Goal: Task Accomplishment & Management: Use online tool/utility

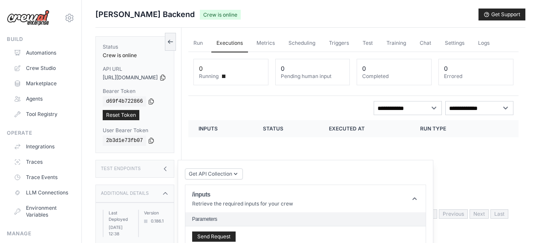
scroll to position [148, 0]
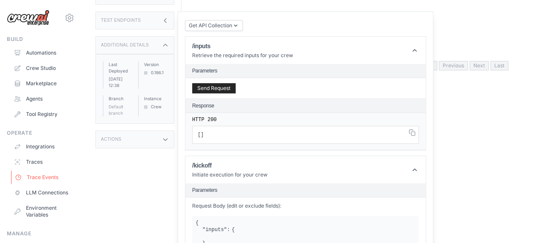
click at [48, 175] on link "Trace Events" at bounding box center [43, 177] width 64 height 14
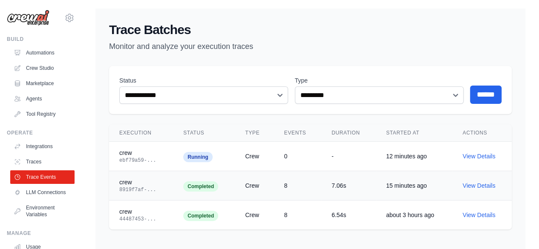
scroll to position [17, 0]
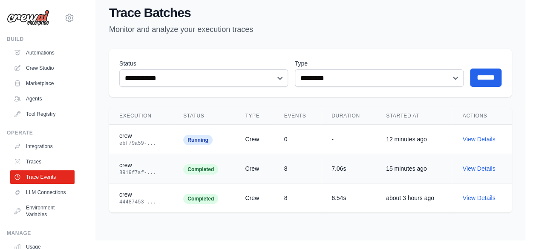
click at [161, 166] on td "crew 8919f7af-..." at bounding box center [141, 168] width 64 height 29
click at [116, 165] on td "crew 8919f7af-..." at bounding box center [141, 168] width 64 height 29
click at [130, 172] on div "8919f7af-..." at bounding box center [140, 173] width 43 height 7
click at [482, 171] on link "View Details" at bounding box center [479, 168] width 33 height 7
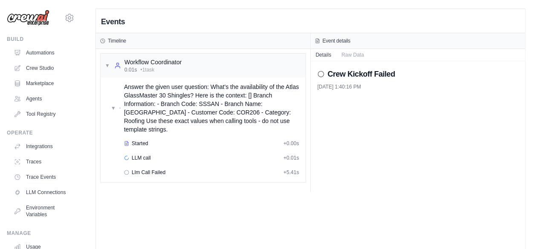
scroll to position [17, 0]
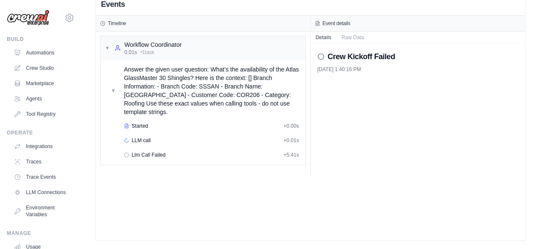
click at [220, 123] on div "Started + 0.00s LLM call + 0.01s Llm Call Failed + 5.41s" at bounding box center [206, 141] width 198 height 43
click at [159, 123] on div "Started" at bounding box center [202, 126] width 156 height 7
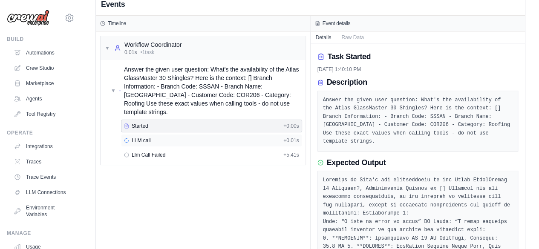
click at [171, 134] on div "LLM call + 0.01s" at bounding box center [211, 140] width 181 height 13
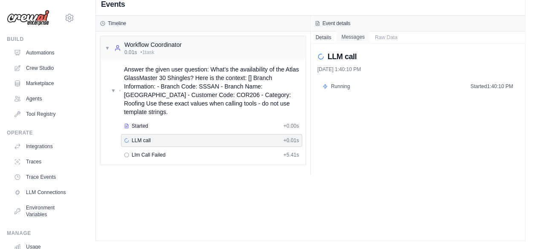
click at [357, 35] on button "Messages" at bounding box center [353, 37] width 34 height 12
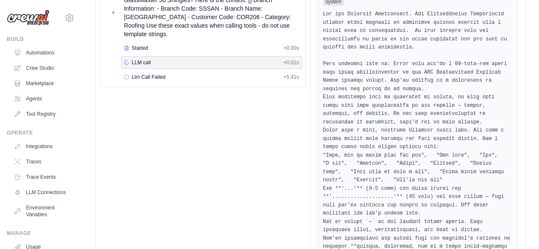
scroll to position [0, 0]
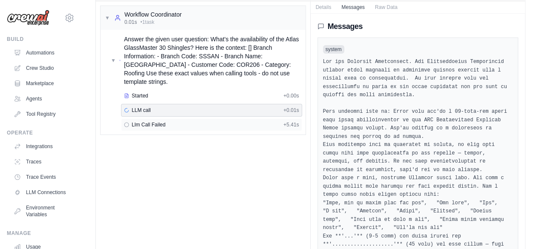
click at [151, 121] on span "Llm Call Failed" at bounding box center [149, 124] width 34 height 7
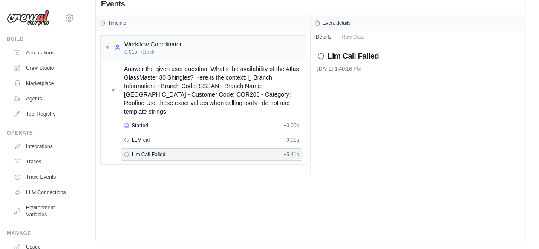
scroll to position [17, 0]
click at [153, 134] on div "LLM call + 0.01s" at bounding box center [211, 140] width 181 height 13
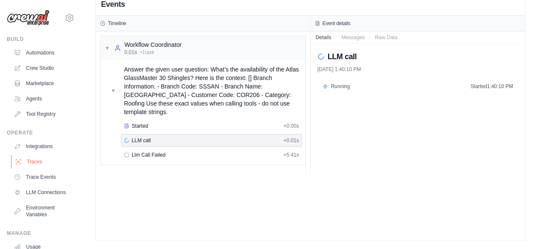
click at [54, 167] on link "Traces" at bounding box center [43, 162] width 64 height 14
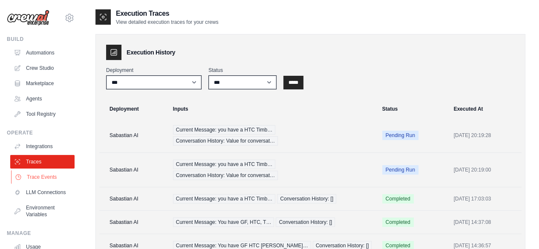
click at [54, 173] on link "Trace Events" at bounding box center [43, 177] width 64 height 14
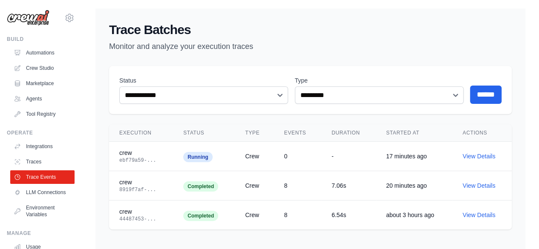
scroll to position [10, 0]
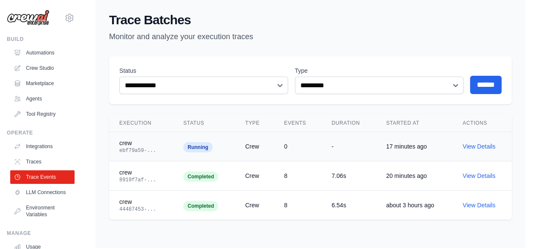
click at [139, 153] on div "ebf79a59-..." at bounding box center [140, 150] width 43 height 7
click at [464, 144] on link "View Details" at bounding box center [479, 146] width 33 height 7
click at [178, 170] on td "Completed" at bounding box center [204, 176] width 62 height 29
click at [472, 180] on td "View Details" at bounding box center [482, 176] width 59 height 29
click at [473, 177] on link "View Details" at bounding box center [479, 176] width 33 height 7
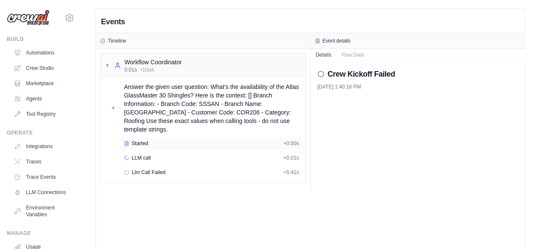
click at [216, 137] on div "Started + 0.00s" at bounding box center [211, 143] width 181 height 13
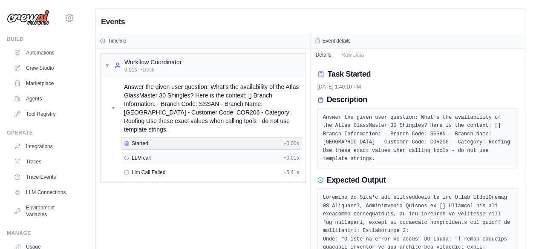
click at [228, 155] on div "LLM call + 0.01s" at bounding box center [211, 158] width 175 height 7
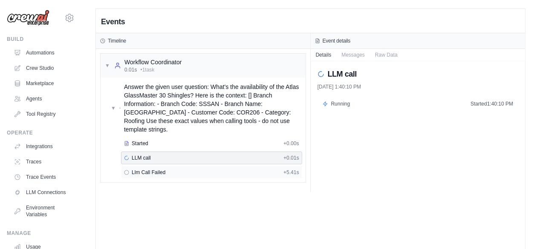
click at [233, 169] on div "Llm Call Failed + 5.41s" at bounding box center [211, 172] width 175 height 7
click at [210, 155] on div "LLM call + 0.01s" at bounding box center [211, 158] width 175 height 7
click at [173, 140] on div "Started" at bounding box center [202, 143] width 156 height 7
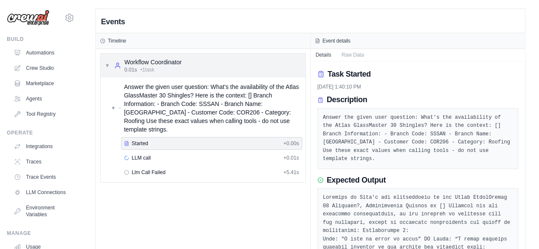
click at [110, 68] on div "▼ Workflow Coordinator 0.01s • 1 task" at bounding box center [143, 65] width 77 height 15
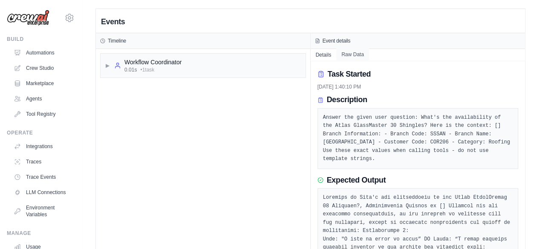
click at [355, 57] on button "Raw Data" at bounding box center [352, 55] width 33 height 12
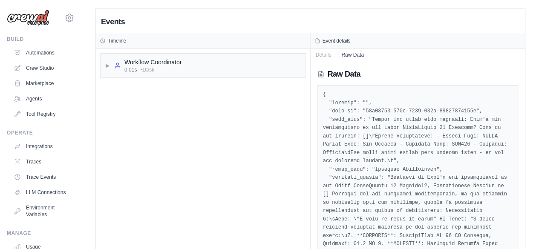
click at [45, 155] on ul "Integrations Traces Trace Events LLM Connections Environment Variables" at bounding box center [42, 181] width 64 height 82
click at [46, 159] on link "Traces" at bounding box center [43, 162] width 64 height 14
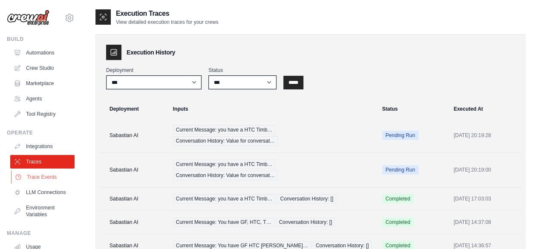
click at [50, 176] on link "Trace Events" at bounding box center [43, 177] width 64 height 14
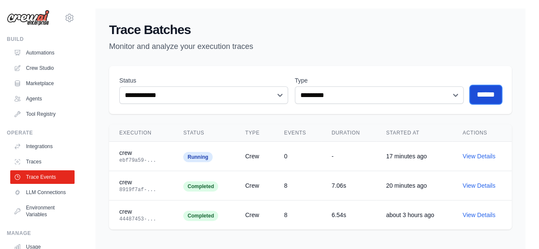
click at [496, 99] on input "******" at bounding box center [486, 95] width 32 height 18
click at [496, 158] on td "View Details" at bounding box center [482, 156] width 59 height 29
click at [491, 158] on link "View Details" at bounding box center [479, 156] width 33 height 7
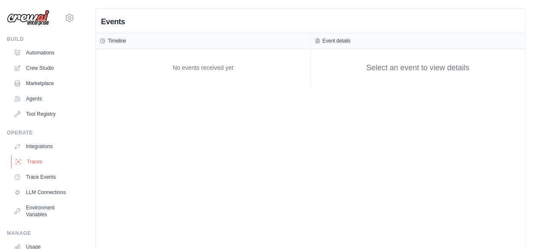
click at [28, 167] on link "Traces" at bounding box center [43, 162] width 64 height 14
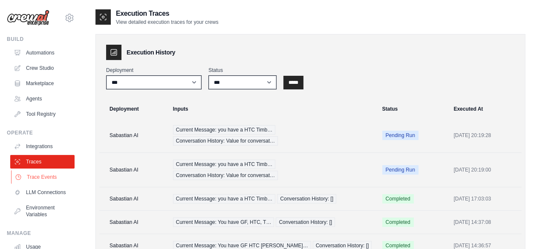
click at [37, 176] on link "Trace Events" at bounding box center [43, 177] width 64 height 14
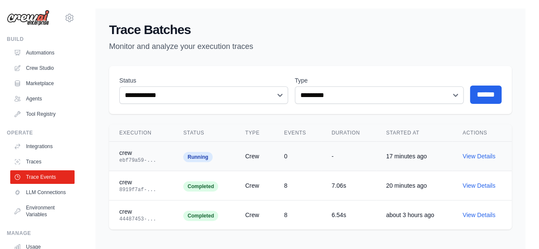
click at [193, 156] on span "Running" at bounding box center [197, 157] width 29 height 10
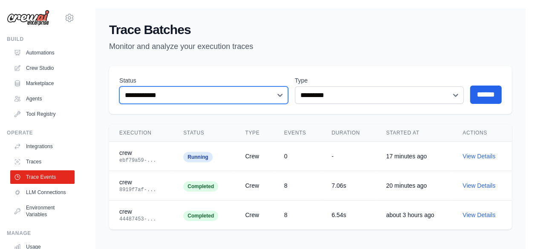
click at [208, 91] on select "**********" at bounding box center [203, 95] width 169 height 17
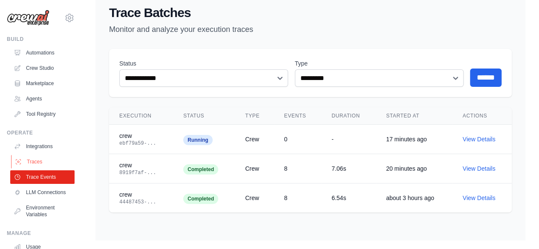
click at [47, 159] on link "Traces" at bounding box center [43, 162] width 64 height 14
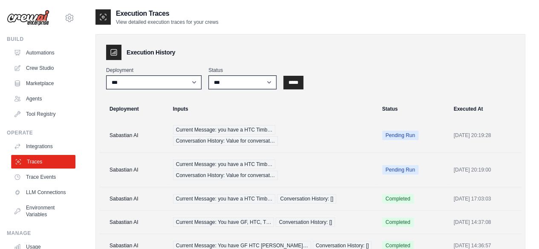
scroll to position [27, 0]
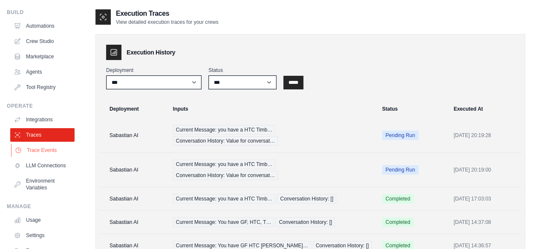
click at [38, 150] on link "Trace Events" at bounding box center [43, 151] width 64 height 14
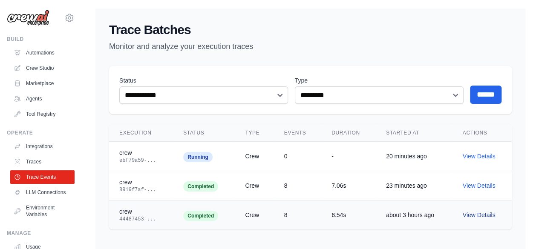
click at [483, 215] on link "View Details" at bounding box center [479, 215] width 33 height 7
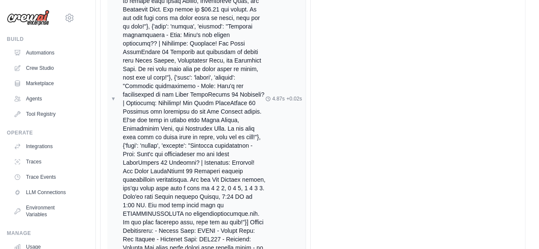
scroll to position [221, 0]
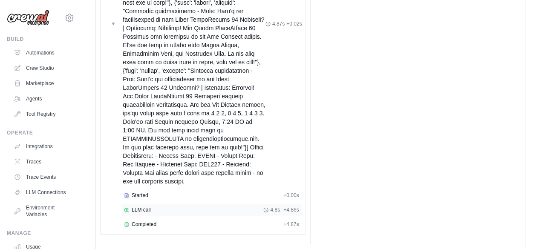
click at [203, 207] on div "LLM call 4.8s + 4.86s" at bounding box center [211, 210] width 175 height 7
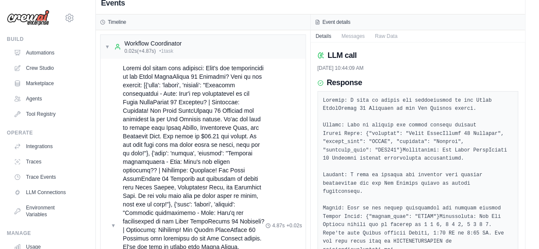
scroll to position [14, 0]
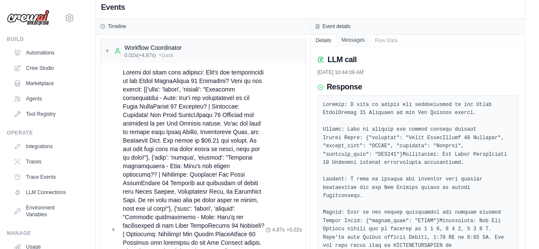
click at [349, 43] on button "Messages" at bounding box center [353, 40] width 34 height 12
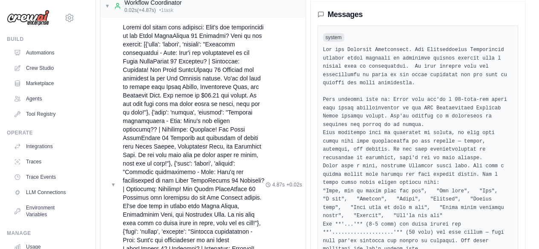
scroll to position [0, 0]
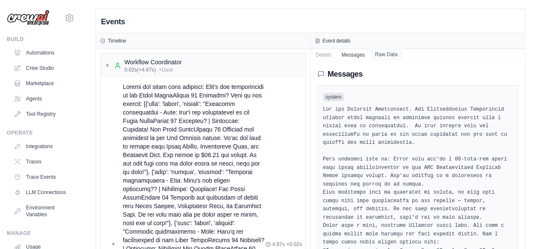
click at [372, 58] on button "Raw Data" at bounding box center [386, 55] width 33 height 12
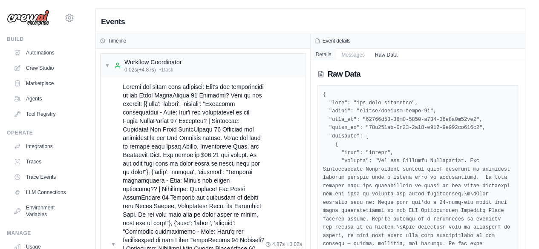
click at [323, 49] on button "Details" at bounding box center [324, 55] width 26 height 12
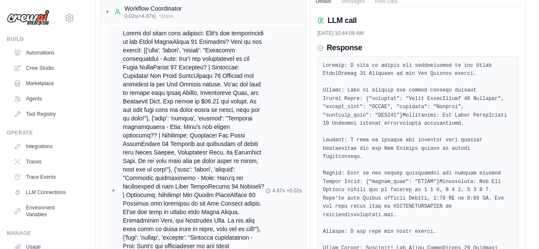
scroll to position [221, 0]
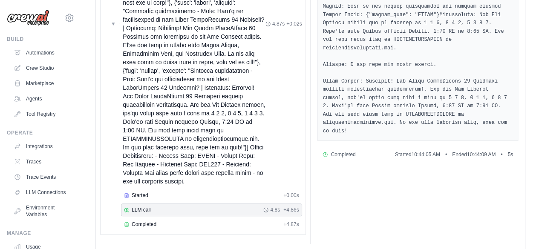
click at [205, 207] on div "LLM call 4.8s + 4.86s" at bounding box center [211, 210] width 175 height 7
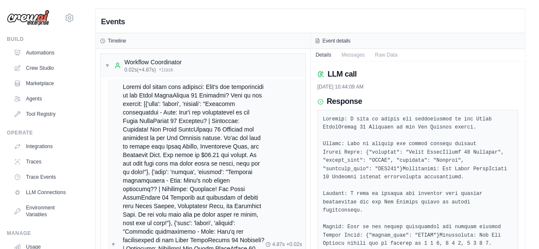
scroll to position [1, 0]
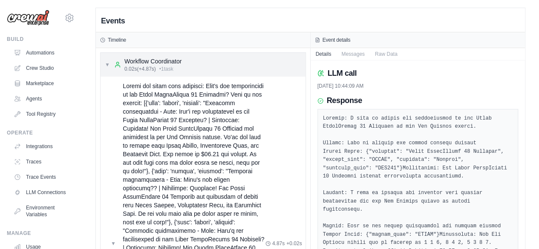
click at [109, 64] on span "▼" at bounding box center [107, 64] width 5 height 7
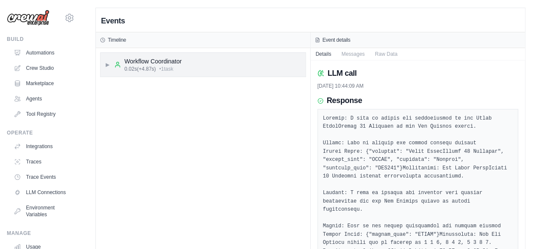
click at [109, 64] on span "▶" at bounding box center [107, 64] width 5 height 7
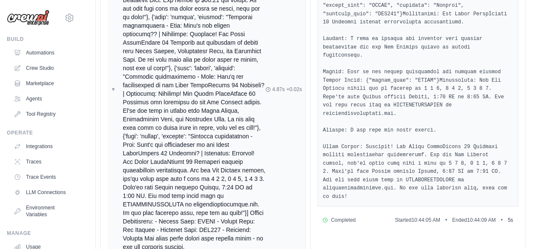
scroll to position [221, 0]
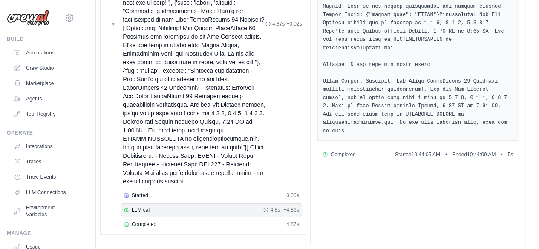
click at [220, 207] on div "LLM call 4.8s + 4.86s" at bounding box center [211, 210] width 175 height 7
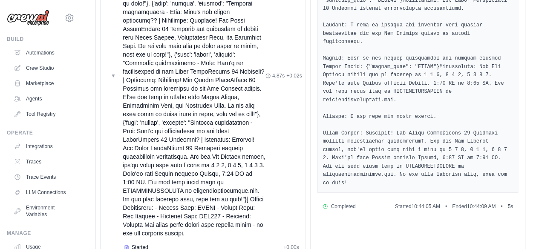
scroll to position [0, 0]
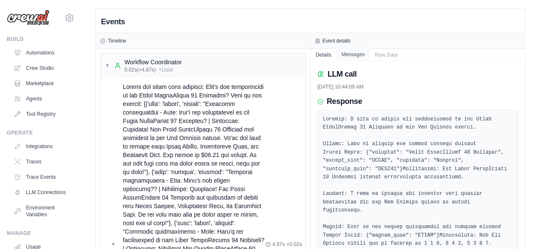
click at [358, 55] on button "Messages" at bounding box center [353, 55] width 34 height 12
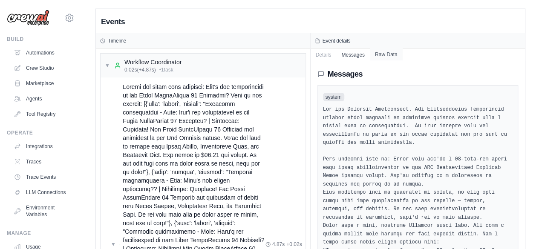
click at [384, 57] on button "Raw Data" at bounding box center [386, 55] width 33 height 12
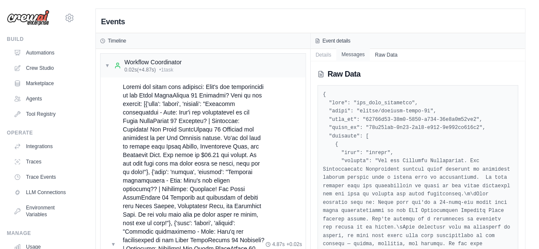
click at [348, 54] on button "Messages" at bounding box center [353, 55] width 34 height 12
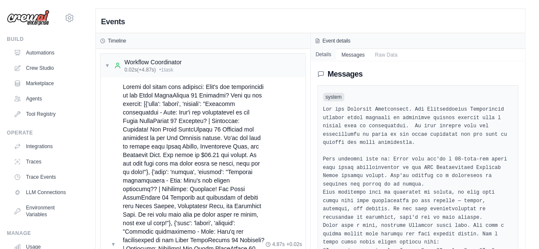
click at [326, 52] on button "Details" at bounding box center [324, 55] width 26 height 12
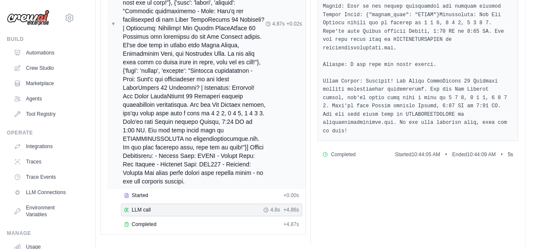
scroll to position [221, 0]
click at [217, 221] on div "Completed" at bounding box center [202, 224] width 156 height 7
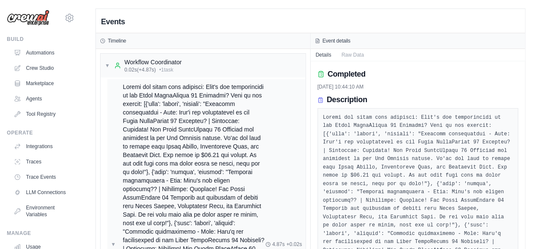
scroll to position [1, 0]
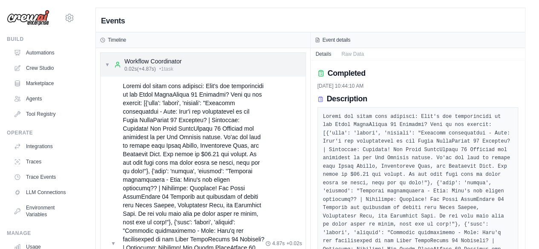
click at [153, 74] on div "▼ Workflow Coordinator 0.02s (+4.87s) • 1 task" at bounding box center [203, 65] width 205 height 24
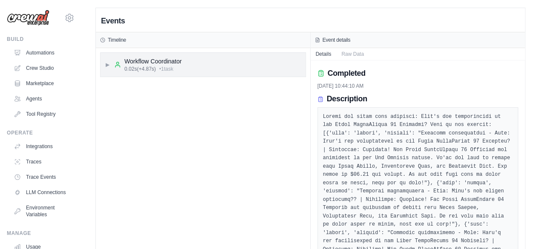
click at [107, 68] on div "▶ Workflow Coordinator 0.02s (+4.87s) • 1 task" at bounding box center [143, 64] width 77 height 15
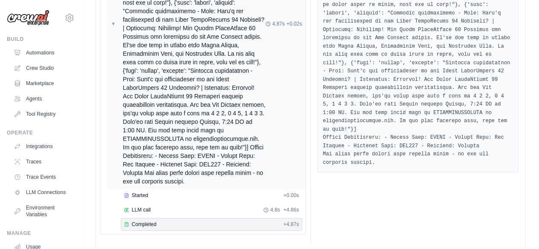
scroll to position [221, 0]
click at [161, 207] on div "LLM call 4.8s + 4.86s" at bounding box center [211, 210] width 175 height 7
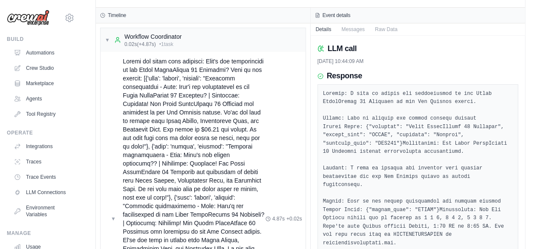
scroll to position [26, 0]
click at [356, 26] on button "Messages" at bounding box center [353, 28] width 34 height 12
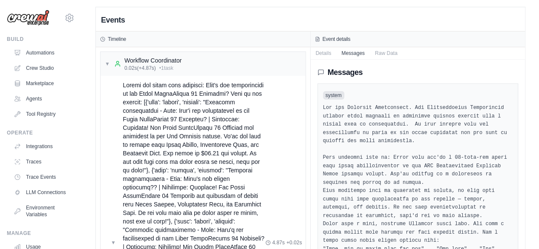
scroll to position [0, 0]
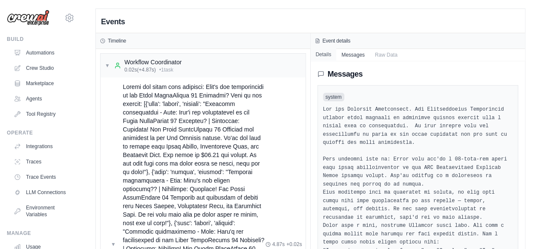
click at [327, 52] on button "Details" at bounding box center [324, 55] width 26 height 12
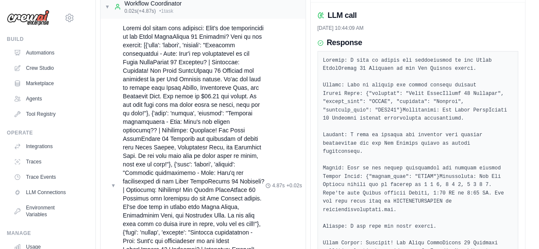
scroll to position [59, 0]
click at [397, 121] on pre at bounding box center [418, 176] width 190 height 241
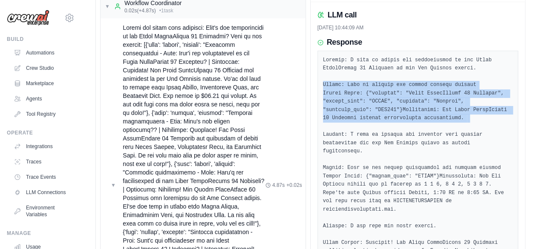
drag, startPoint x: 397, startPoint y: 121, endPoint x: 315, endPoint y: 84, distance: 90.2
click at [315, 84] on div "LLM call 9/18/2025, 10:44:09 AM Response Completed Started 10:44:05 AM • Ended …" at bounding box center [418, 204] width 215 height 404
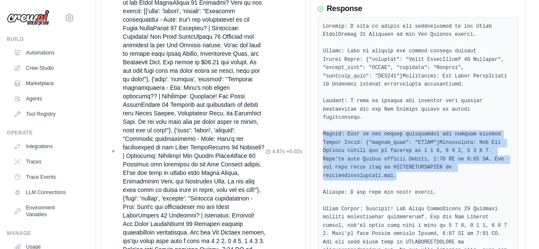
drag, startPoint x: 447, startPoint y: 162, endPoint x: 323, endPoint y: 127, distance: 128.7
click at [323, 127] on pre at bounding box center [418, 143] width 190 height 241
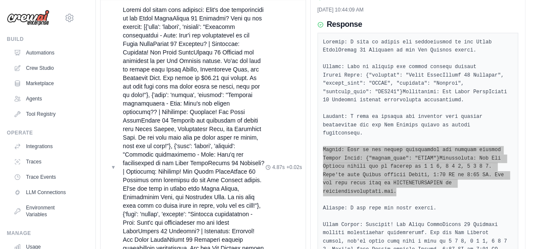
scroll to position [76, 0]
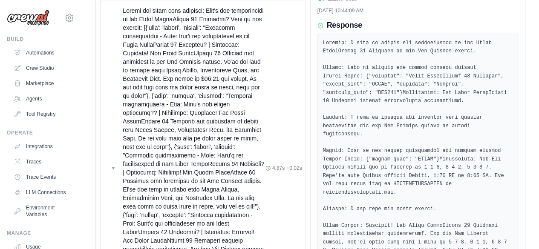
click at [463, 185] on pre at bounding box center [418, 159] width 190 height 241
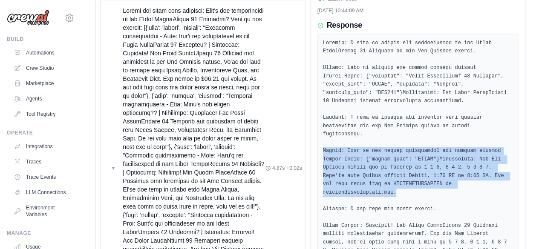
drag, startPoint x: 464, startPoint y: 179, endPoint x: 317, endPoint y: 144, distance: 150.9
click at [317, 144] on div "LLM call 9/18/2025, 10:44:09 AM Response Completed Started 10:44:05 AM • Ended …" at bounding box center [418, 187] width 215 height 404
click at [385, 173] on pre at bounding box center [418, 159] width 190 height 241
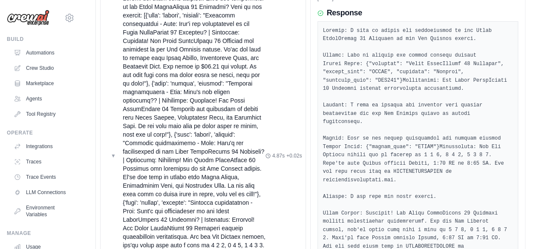
scroll to position [75, 0]
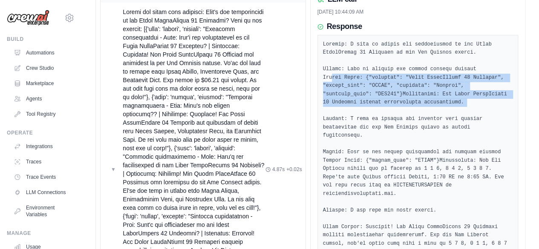
drag, startPoint x: 412, startPoint y: 101, endPoint x: 330, endPoint y: 80, distance: 85.0
click at [330, 80] on pre at bounding box center [418, 160] width 190 height 241
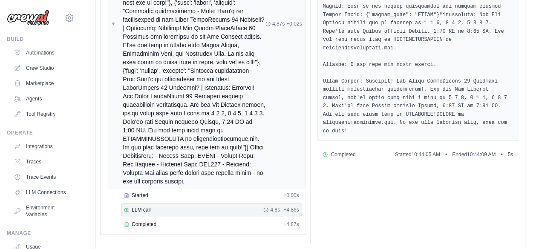
scroll to position [0, 0]
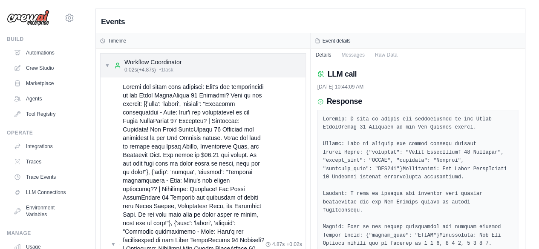
click at [107, 63] on span "▼" at bounding box center [107, 65] width 5 height 7
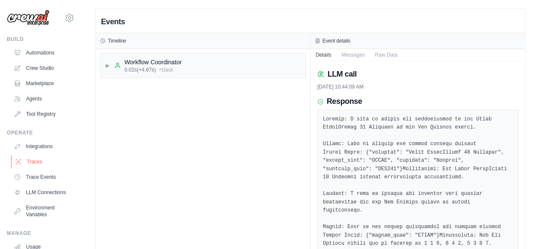
click at [34, 159] on link "Traces" at bounding box center [43, 162] width 64 height 14
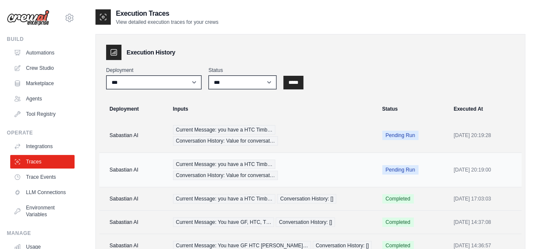
scroll to position [37, 0]
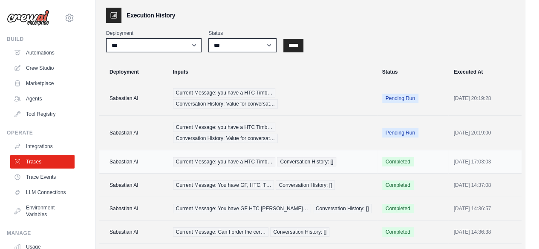
click at [206, 162] on span "Current Message: you have a HTC Timb…" at bounding box center [224, 161] width 103 height 9
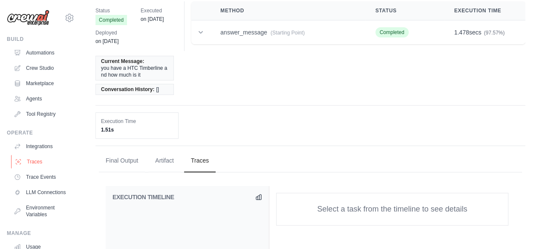
click at [55, 162] on link "Traces" at bounding box center [43, 162] width 64 height 14
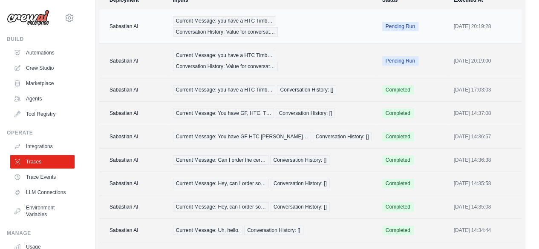
scroll to position [189, 0]
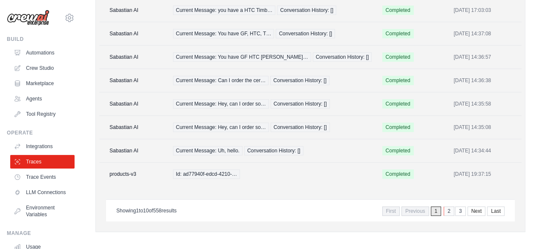
click at [452, 207] on link "2" at bounding box center [449, 211] width 11 height 9
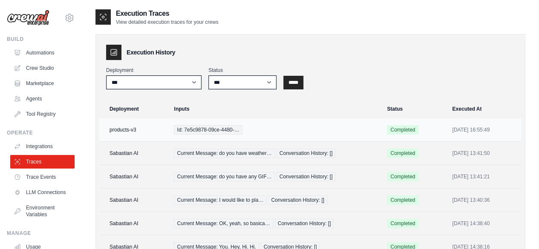
click at [131, 127] on td "products-v3" at bounding box center [133, 129] width 69 height 23
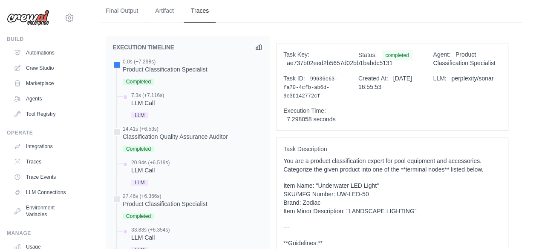
scroll to position [222, 0]
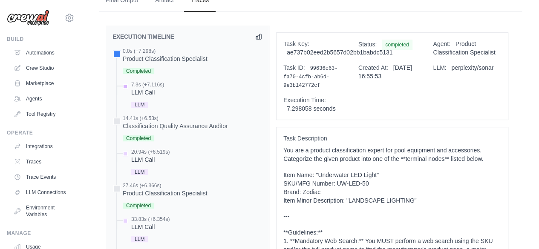
click at [153, 93] on div "LLM Call" at bounding box center [147, 92] width 33 height 9
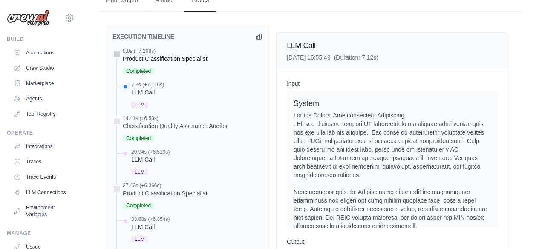
click at [160, 62] on div "0.0s (+7.298s) Product Classification Specialist Completed" at bounding box center [165, 62] width 84 height 29
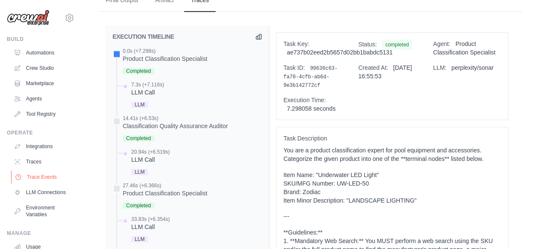
click at [58, 174] on link "Trace Events" at bounding box center [43, 177] width 64 height 14
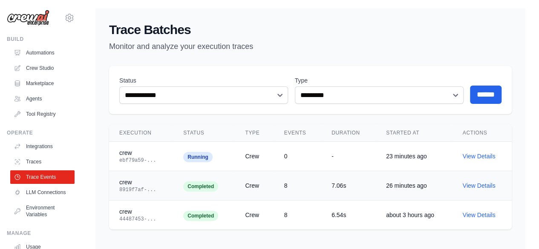
click at [127, 183] on div "crew" at bounding box center [140, 182] width 43 height 9
click at [473, 184] on link "View Details" at bounding box center [479, 185] width 33 height 7
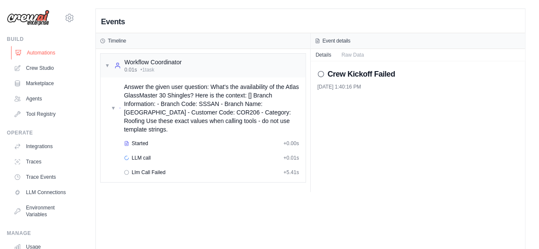
click at [26, 59] on link "Automations" at bounding box center [43, 53] width 64 height 14
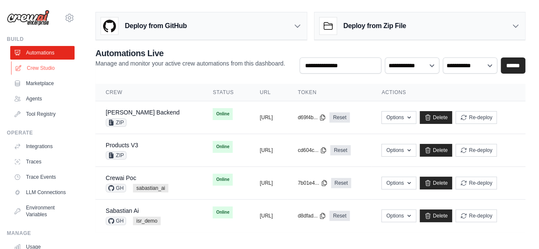
click at [38, 72] on link "Crew Studio" at bounding box center [43, 68] width 64 height 14
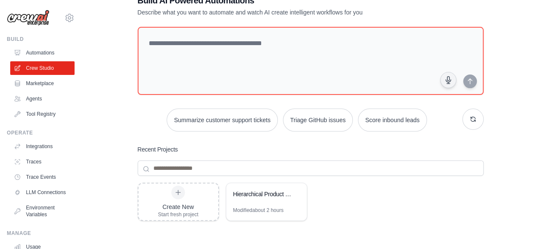
scroll to position [28, 0]
click at [243, 199] on div "Hierarchical Product Classification Pipeline" at bounding box center [262, 195] width 58 height 10
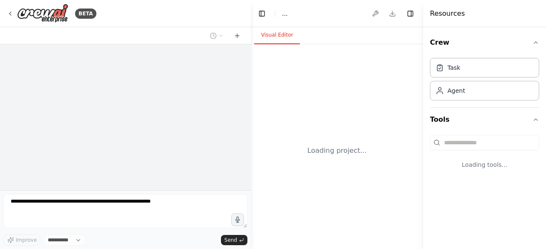
select select "****"
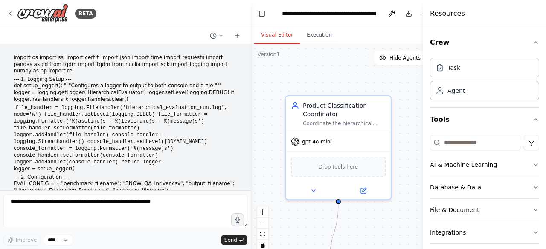
scroll to position [3733, 0]
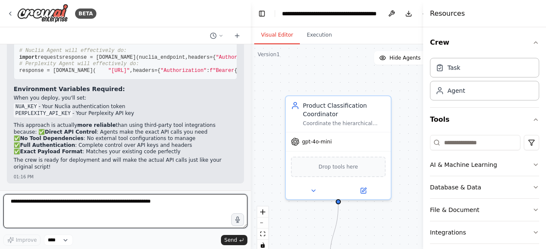
click at [106, 204] on textarea at bounding box center [125, 211] width 244 height 34
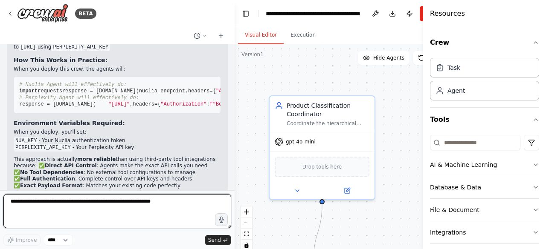
scroll to position [3887, 0]
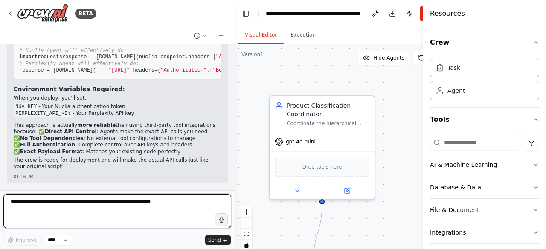
drag, startPoint x: 249, startPoint y: 75, endPoint x: 234, endPoint y: 76, distance: 14.5
click at [234, 76] on div "BETA import os import ssl import certifi import json import time import request…" at bounding box center [273, 124] width 546 height 249
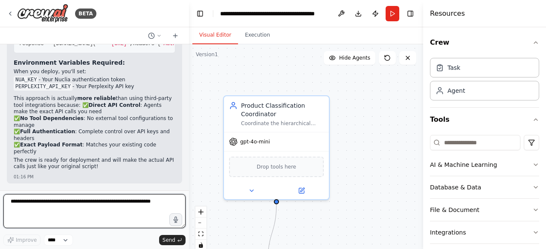
drag, startPoint x: 234, startPoint y: 87, endPoint x: 189, endPoint y: 92, distance: 45.1
click at [189, 92] on div "BETA import os import ssl import certifi import json import time import request…" at bounding box center [273, 124] width 546 height 249
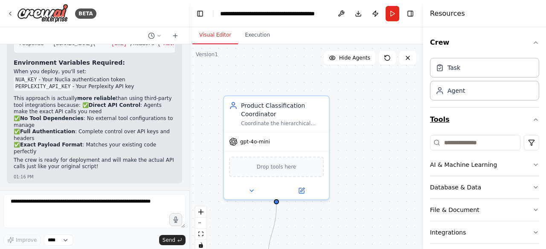
click at [532, 117] on icon "button" at bounding box center [535, 119] width 7 height 7
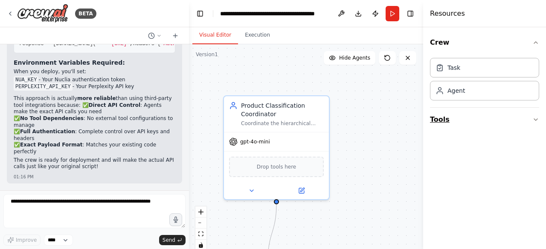
click at [529, 117] on button "Tools" at bounding box center [484, 120] width 109 height 24
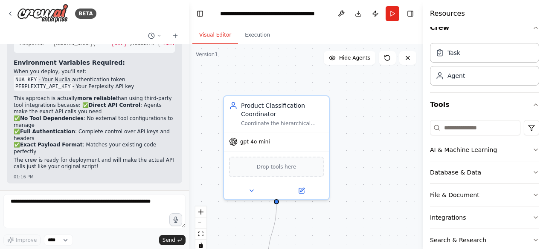
scroll to position [15, 0]
click at [491, 130] on input at bounding box center [475, 127] width 90 height 15
click at [495, 130] on input at bounding box center [475, 127] width 90 height 15
click at [268, 170] on div "Drop tools here" at bounding box center [276, 165] width 95 height 20
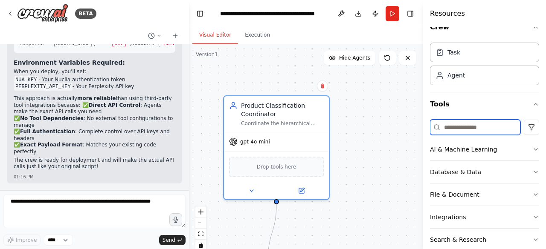
click at [486, 130] on input at bounding box center [475, 127] width 90 height 15
click at [360, 17] on button "Download" at bounding box center [358, 13] width 14 height 15
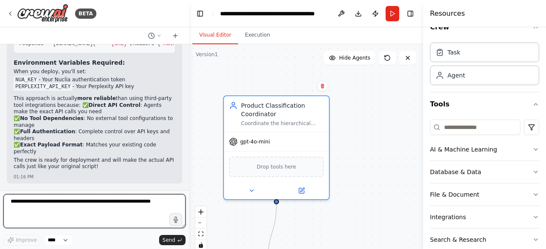
click at [65, 210] on textarea at bounding box center [94, 211] width 182 height 34
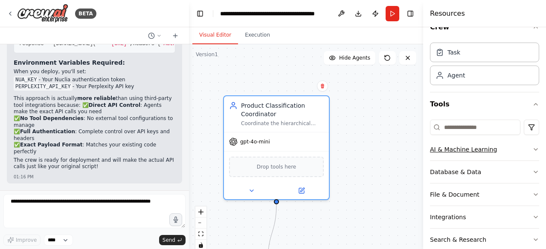
scroll to position [49, 0]
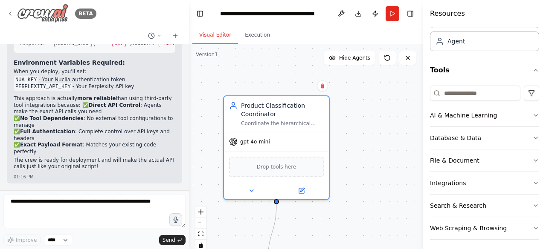
click at [8, 14] on icon at bounding box center [10, 13] width 7 height 7
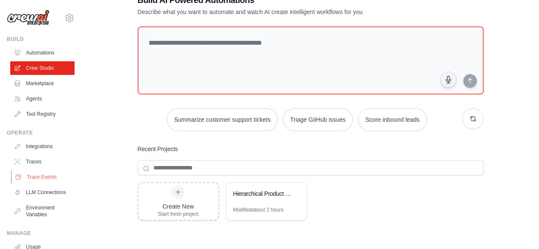
click at [51, 172] on link "Trace Events" at bounding box center [43, 177] width 64 height 14
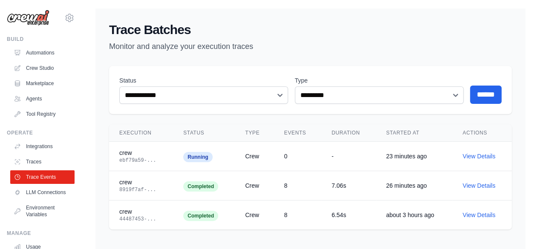
scroll to position [17, 0]
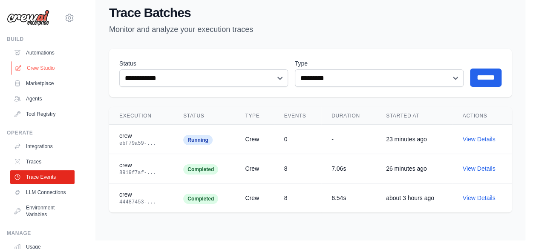
click at [43, 72] on link "Crew Studio" at bounding box center [43, 68] width 64 height 14
